Goal: Task Accomplishment & Management: Manage account settings

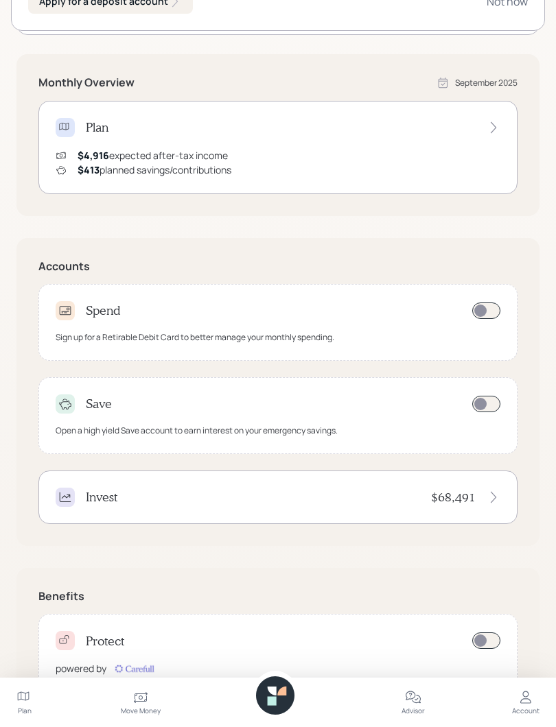
scroll to position [248, 0]
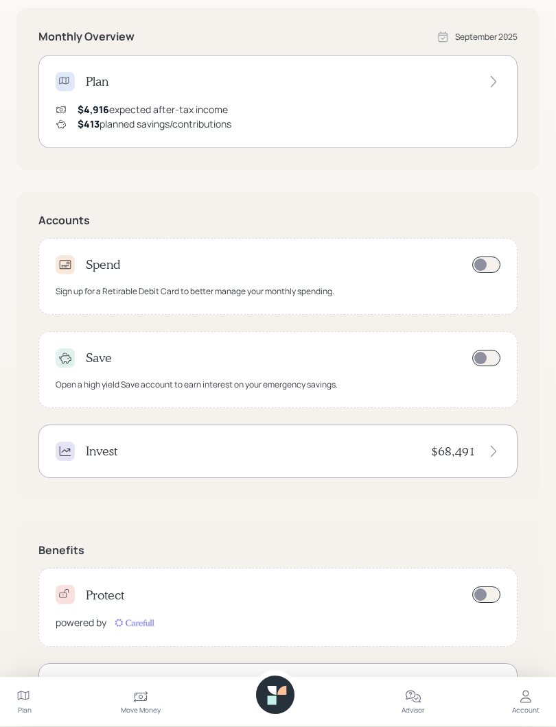
click at [506, 445] on div "Invest $68,491" at bounding box center [277, 452] width 479 height 54
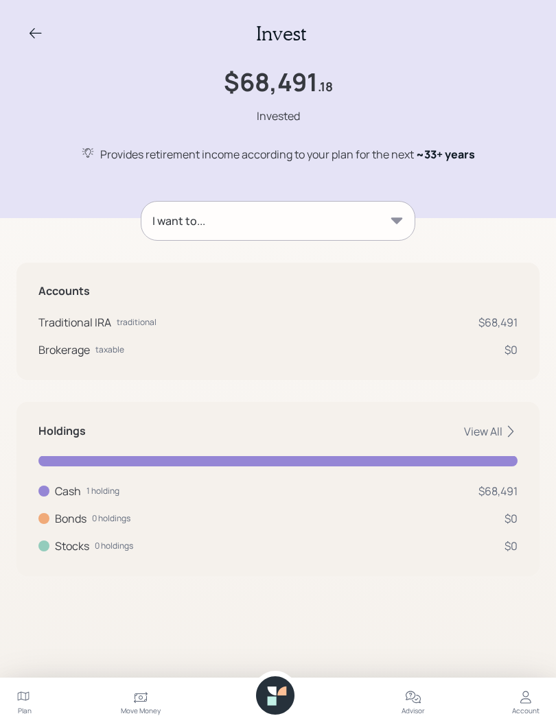
click at [498, 427] on div "View All" at bounding box center [491, 431] width 54 height 15
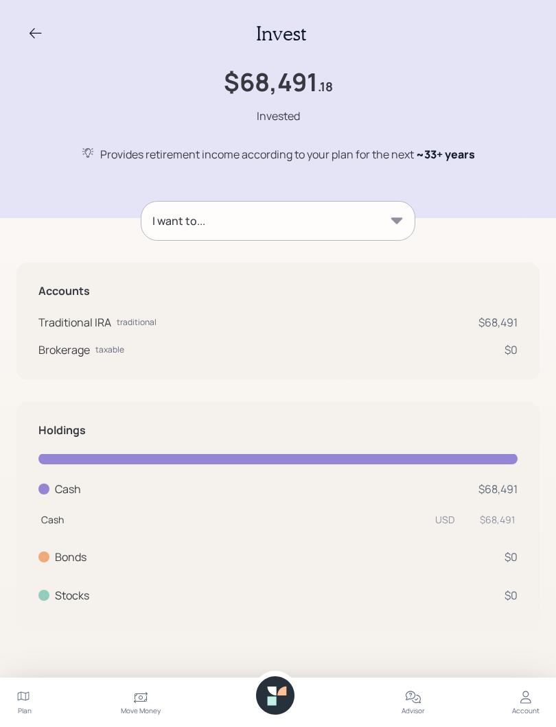
scroll to position [19, 0]
